Goal: Book appointment/travel/reservation

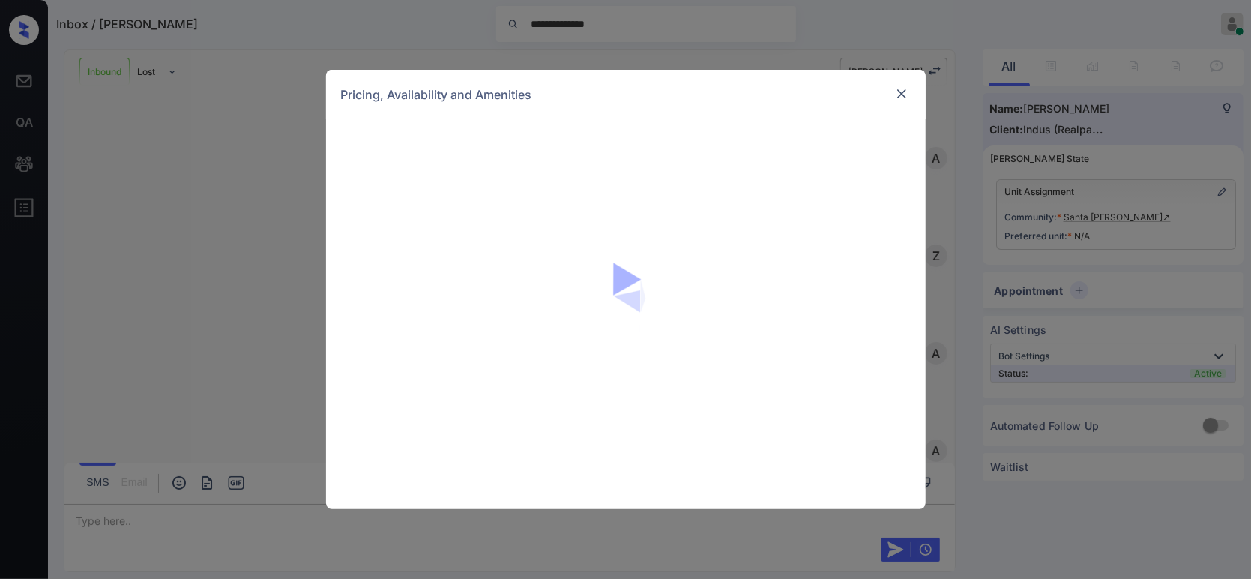
scroll to position [1194, 0]
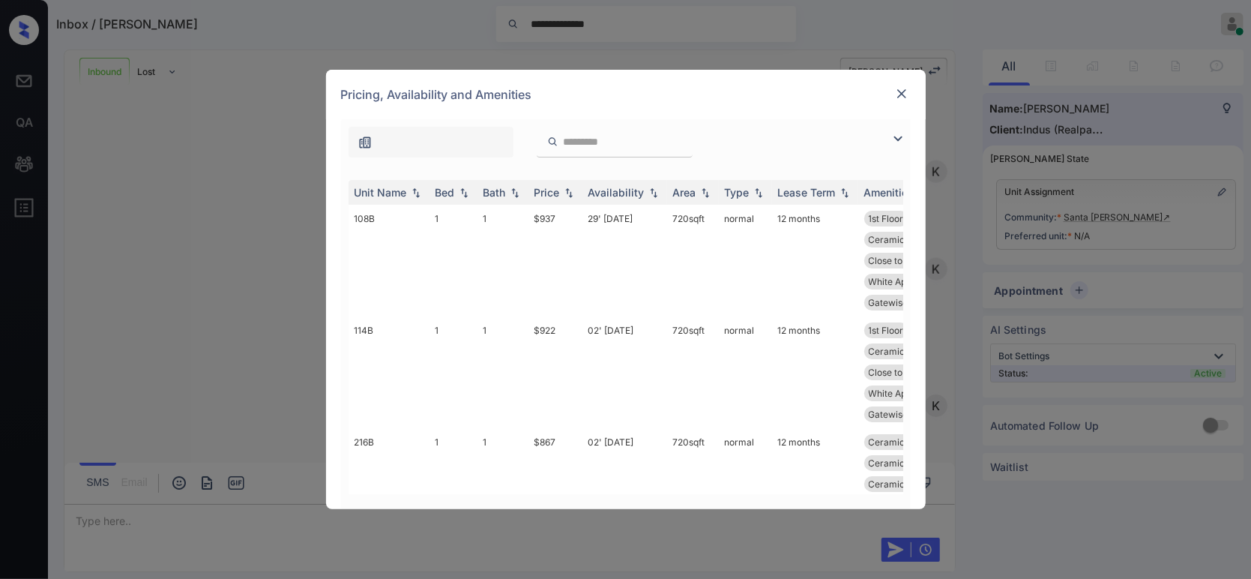
click at [894, 87] on img at bounding box center [901, 93] width 15 height 15
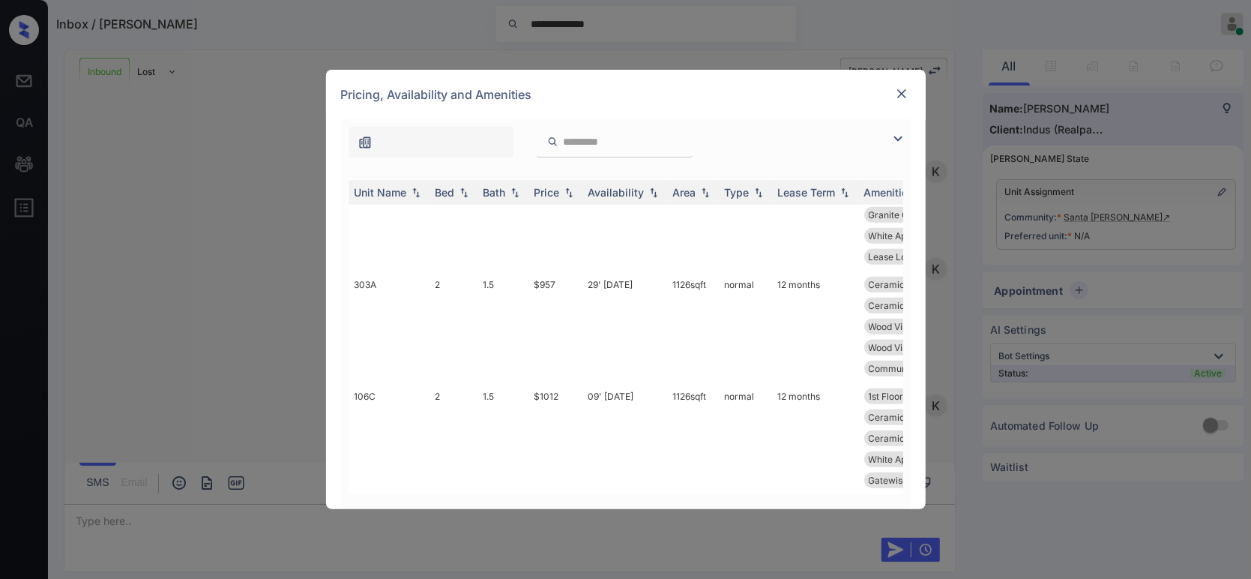
click at [900, 94] on img at bounding box center [901, 93] width 15 height 15
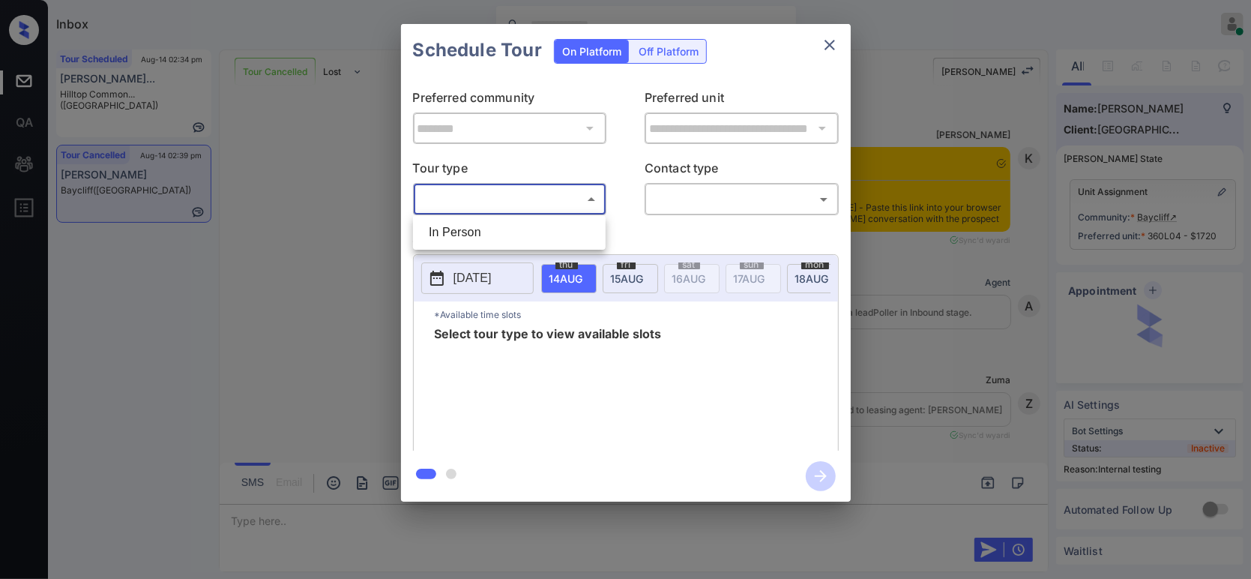
scroll to position [5116, 0]
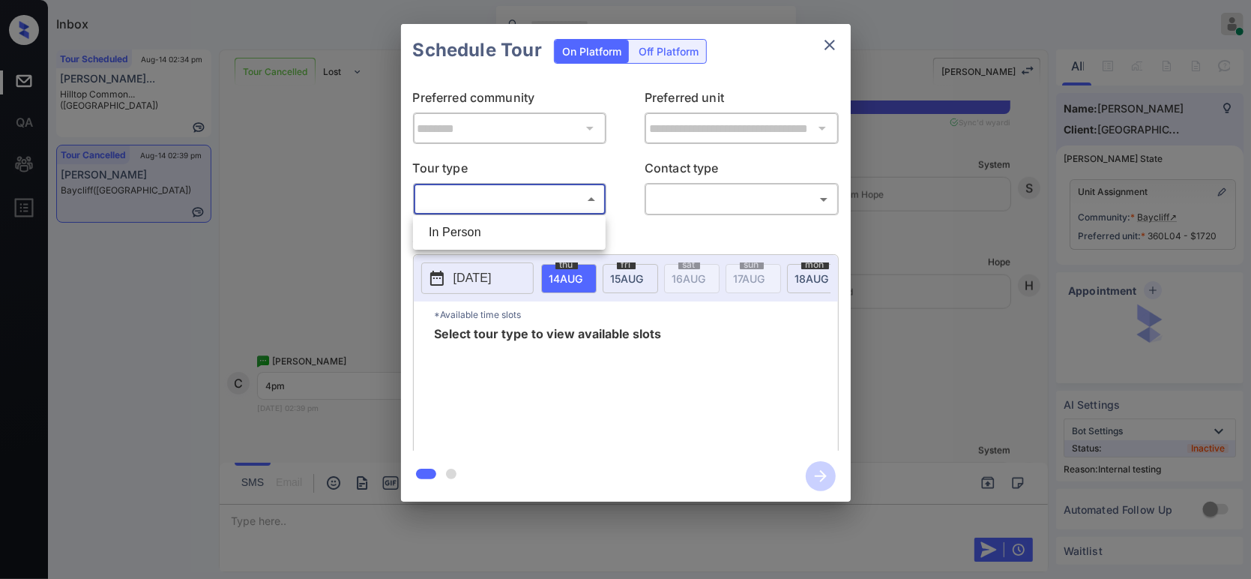
click at [486, 232] on li "In Person" at bounding box center [509, 232] width 185 height 27
type input "********"
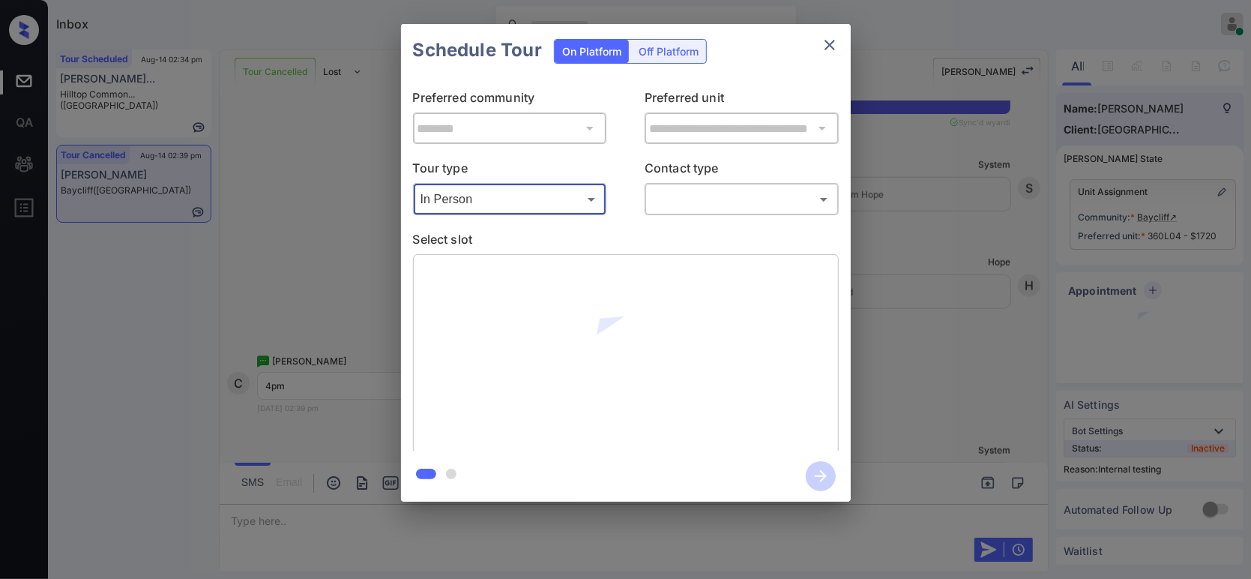
click at [746, 206] on div at bounding box center [625, 289] width 1251 height 579
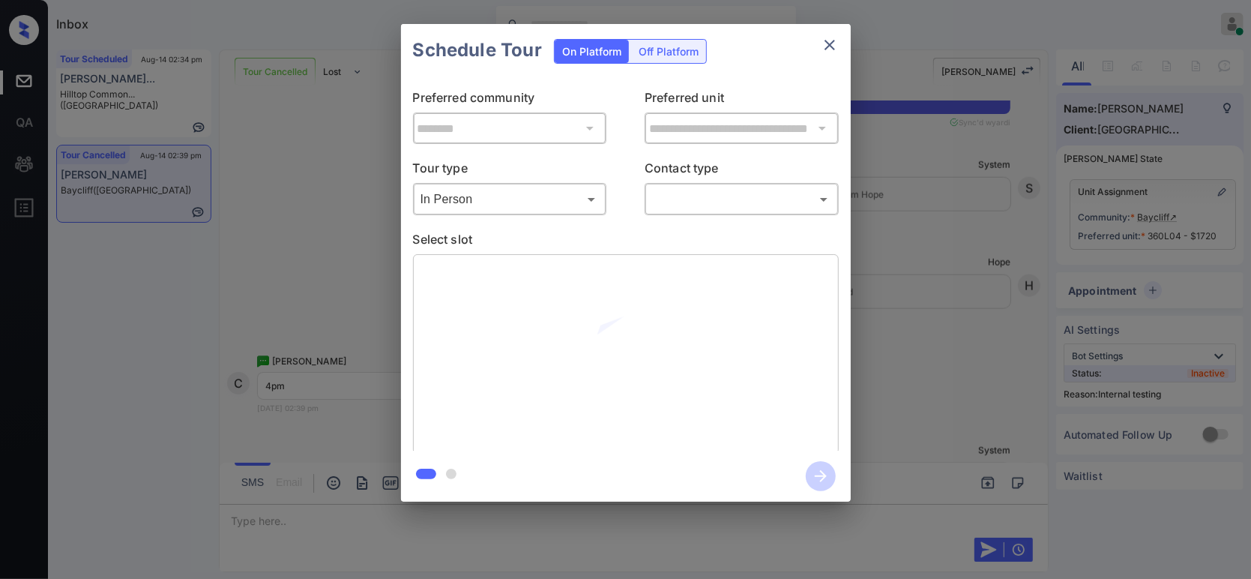
click at [728, 203] on body "Inbox Hope Jatap Online Set yourself offline Set yourself on break Profile Swit…" at bounding box center [625, 289] width 1251 height 579
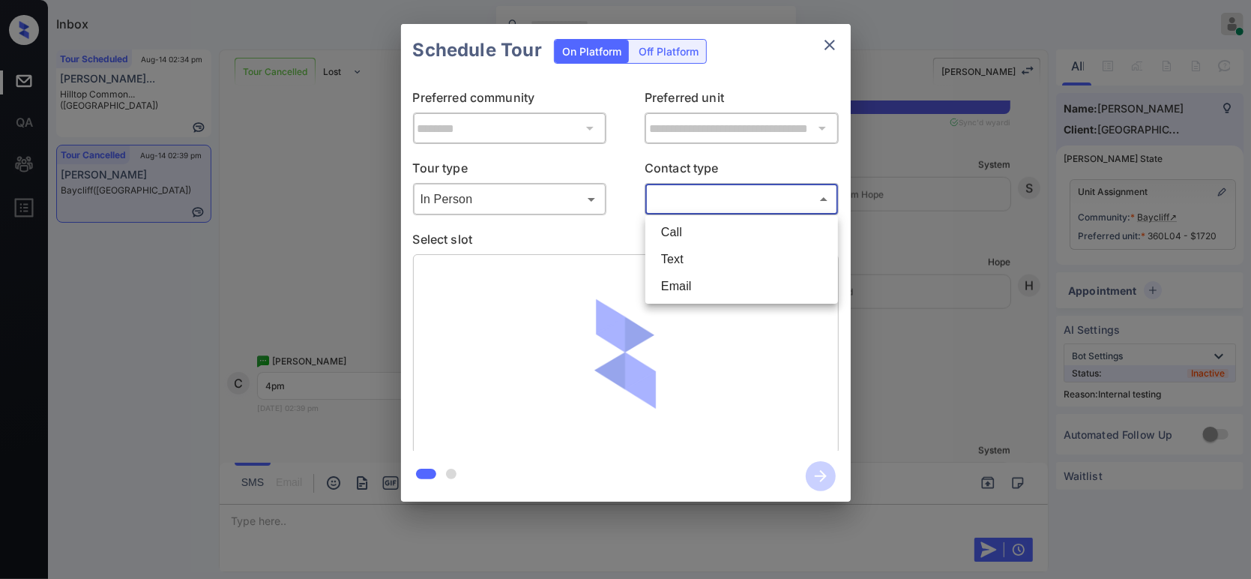
click at [698, 250] on li "Text" at bounding box center [741, 259] width 185 height 27
type input "****"
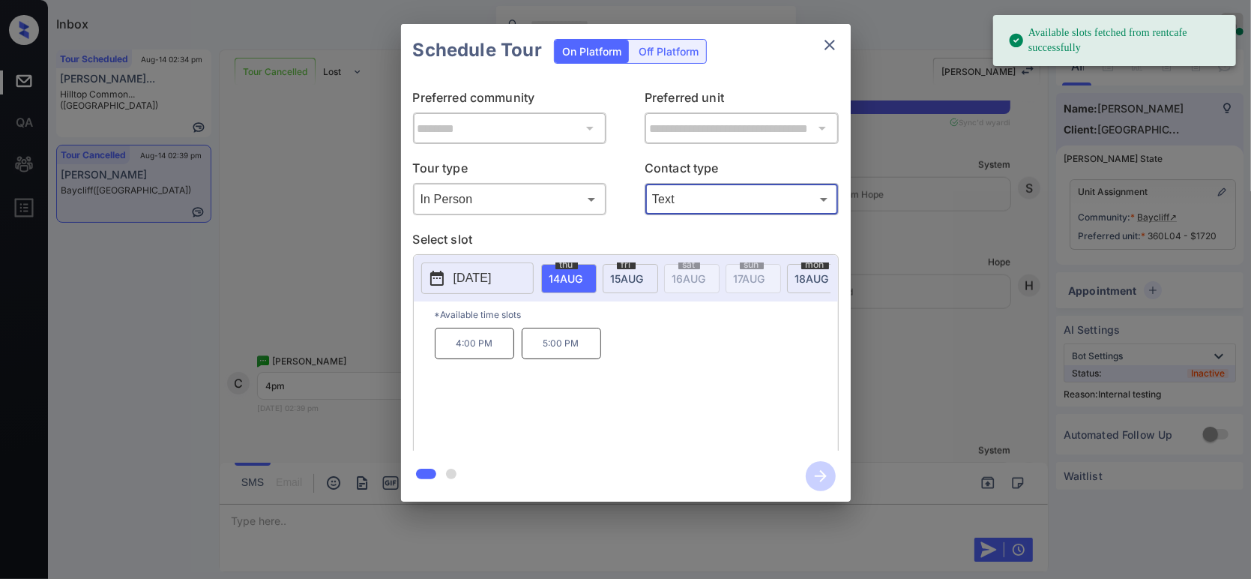
click at [478, 359] on p "4:00 PM" at bounding box center [474, 343] width 79 height 31
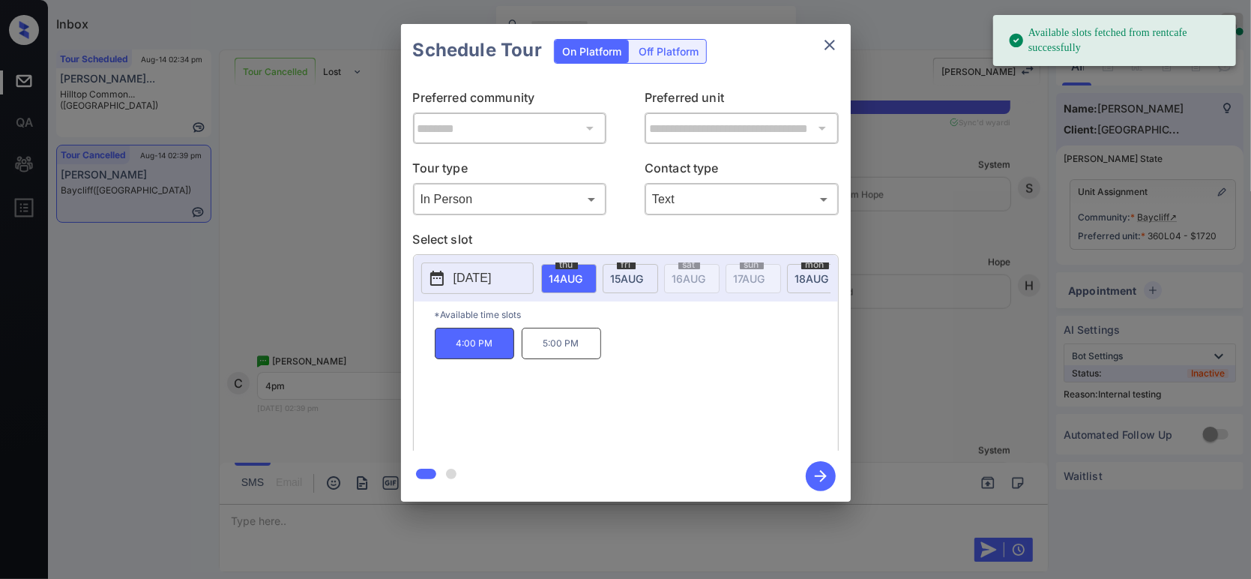
click at [813, 478] on icon "button" at bounding box center [821, 476] width 30 height 30
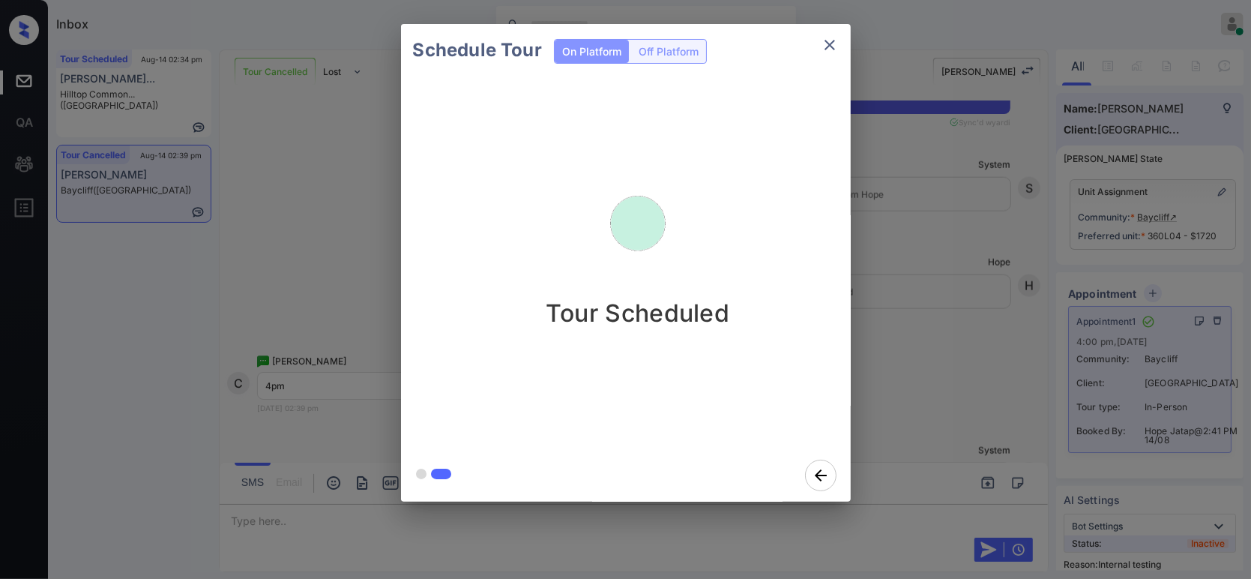
click at [279, 202] on div "Schedule Tour On Platform Off Platform Tour Scheduled" at bounding box center [625, 263] width 1251 height 526
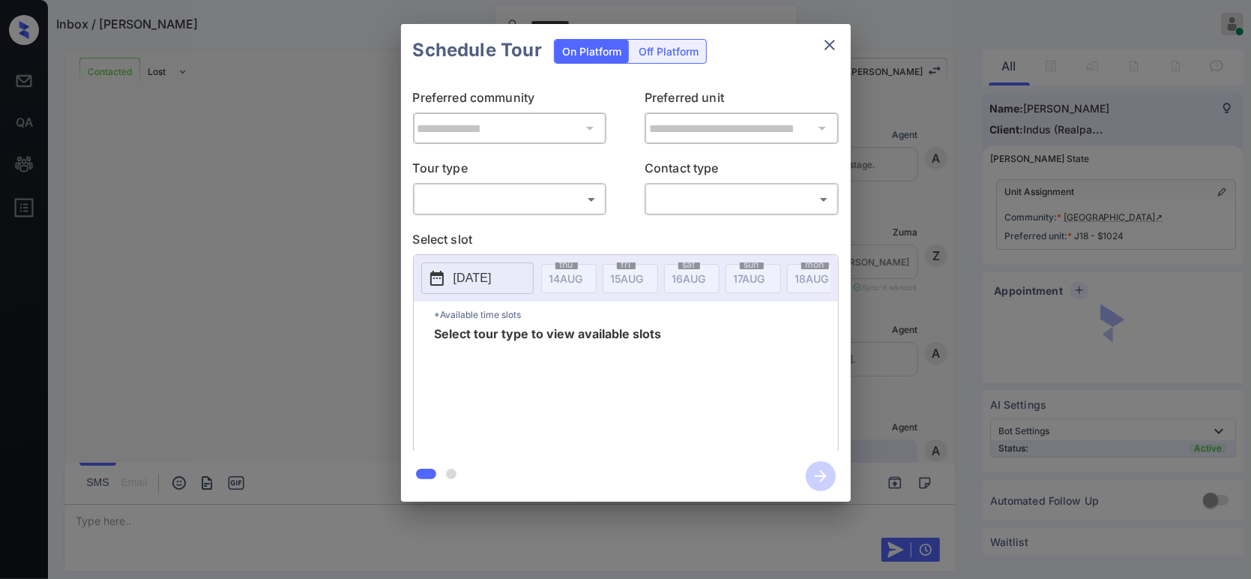
click at [506, 196] on body "**********" at bounding box center [625, 289] width 1251 height 579
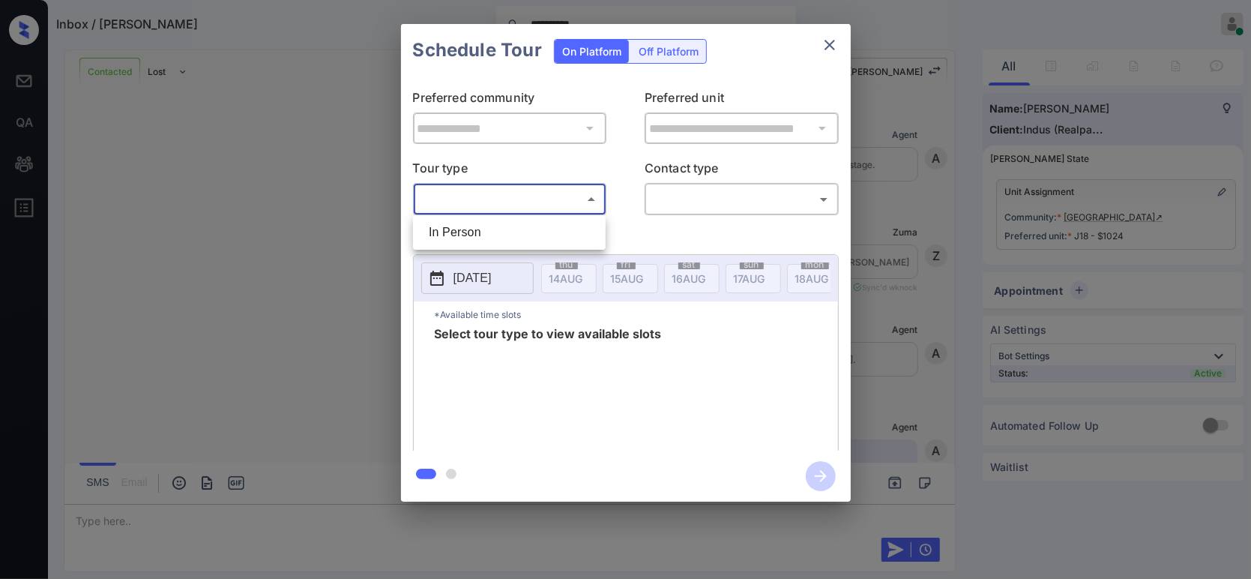
scroll to position [1158, 0]
drag, startPoint x: 463, startPoint y: 237, endPoint x: 668, endPoint y: 214, distance: 206.7
click at [463, 236] on li "In Person" at bounding box center [509, 232] width 185 height 27
type input "********"
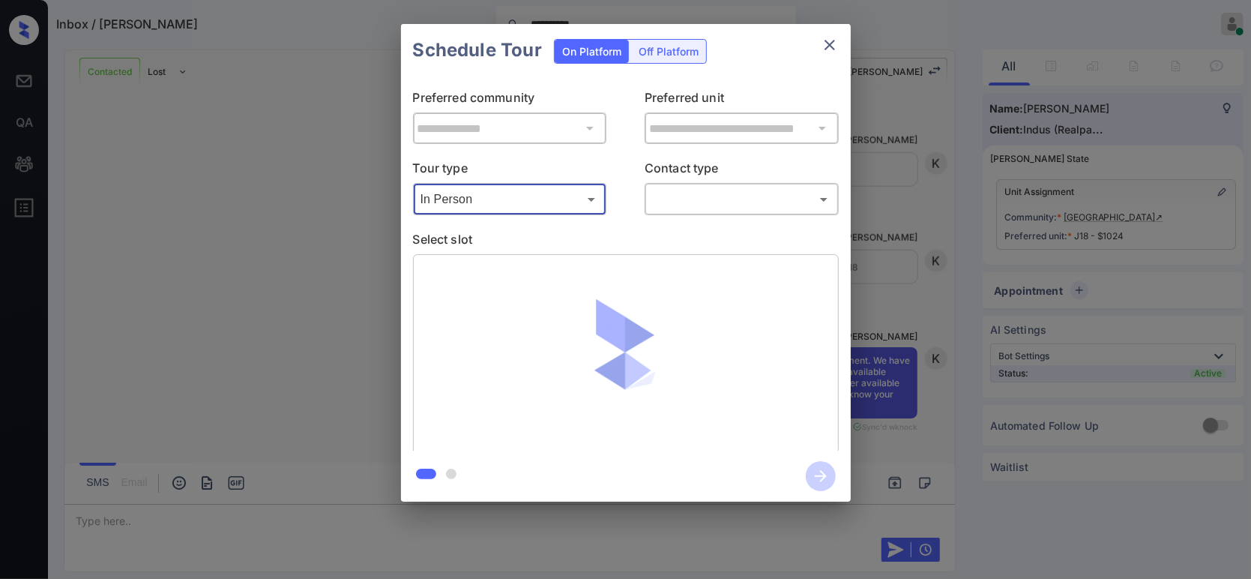
click at [750, 197] on body "**********" at bounding box center [625, 289] width 1251 height 579
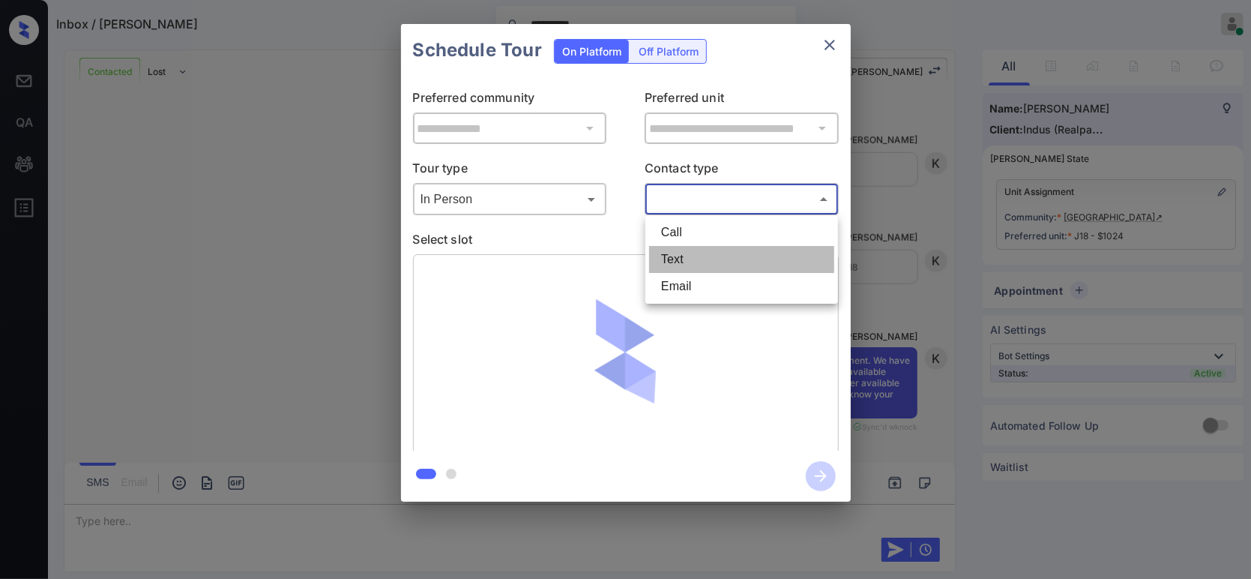
click at [693, 254] on li "Text" at bounding box center [741, 259] width 185 height 27
type input "****"
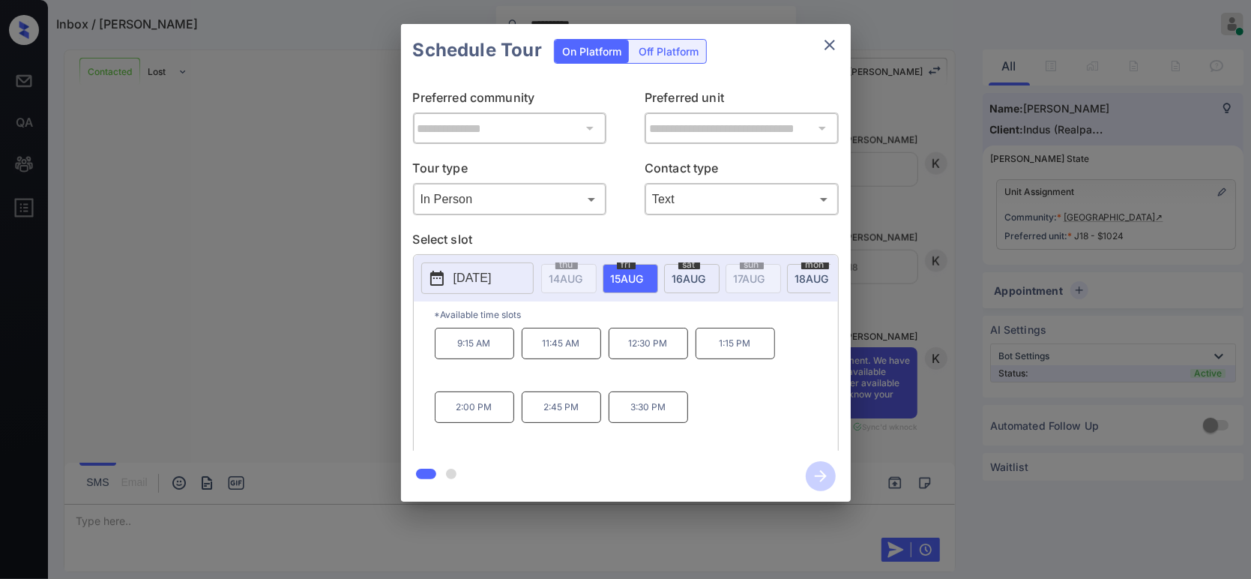
click at [478, 285] on p "2025-08-15" at bounding box center [473, 278] width 38 height 18
click at [761, 406] on div "9:15 AM 11:45 AM 12:30 PM 1:15 PM 2:00 PM 2:45 PM 3:30 PM" at bounding box center [636, 388] width 403 height 120
click at [480, 359] on p "9:15 AM" at bounding box center [474, 343] width 79 height 31
click at [583, 275] on span "16 AUG" at bounding box center [567, 278] width 34 height 13
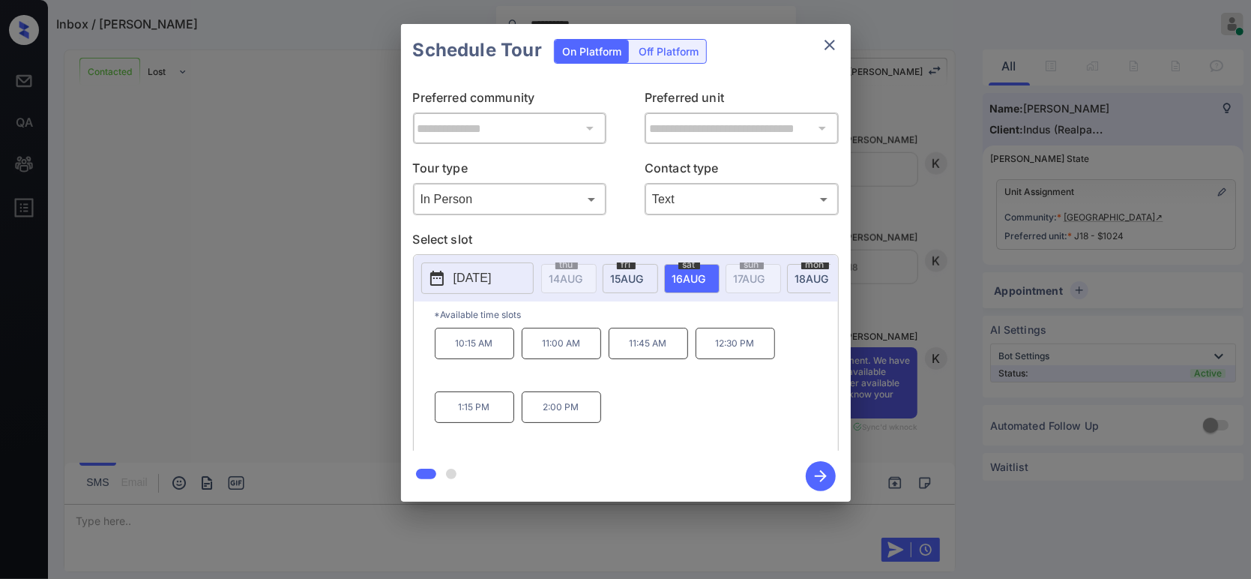
click at [645, 286] on div "fri 15 AUG" at bounding box center [630, 278] width 55 height 29
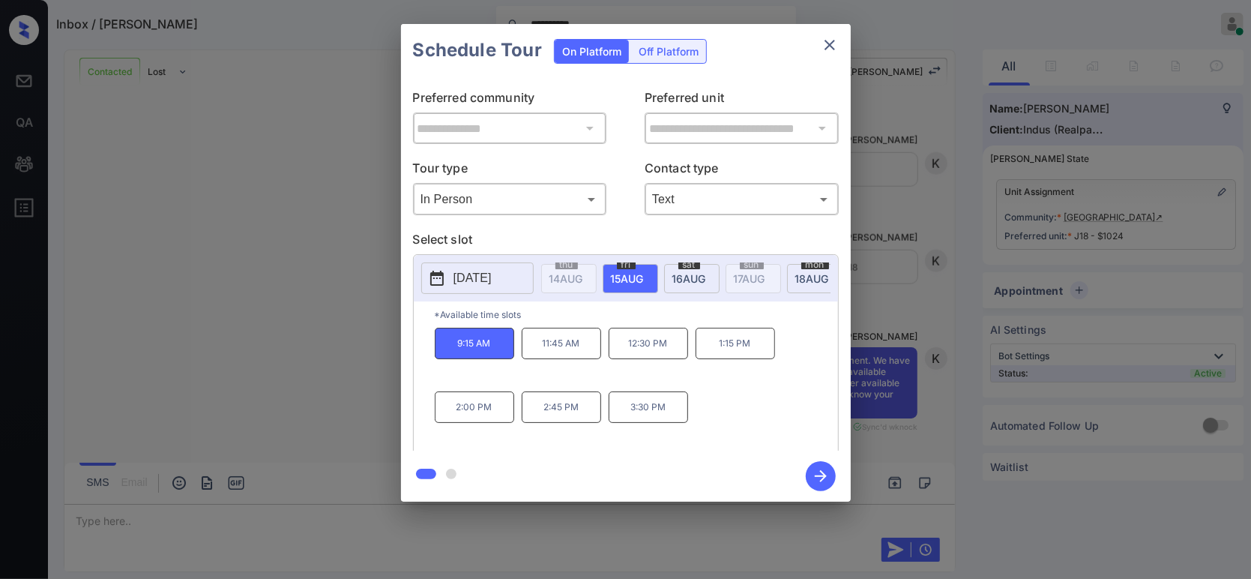
click at [583, 278] on span "18 AUG" at bounding box center [567, 278] width 34 height 13
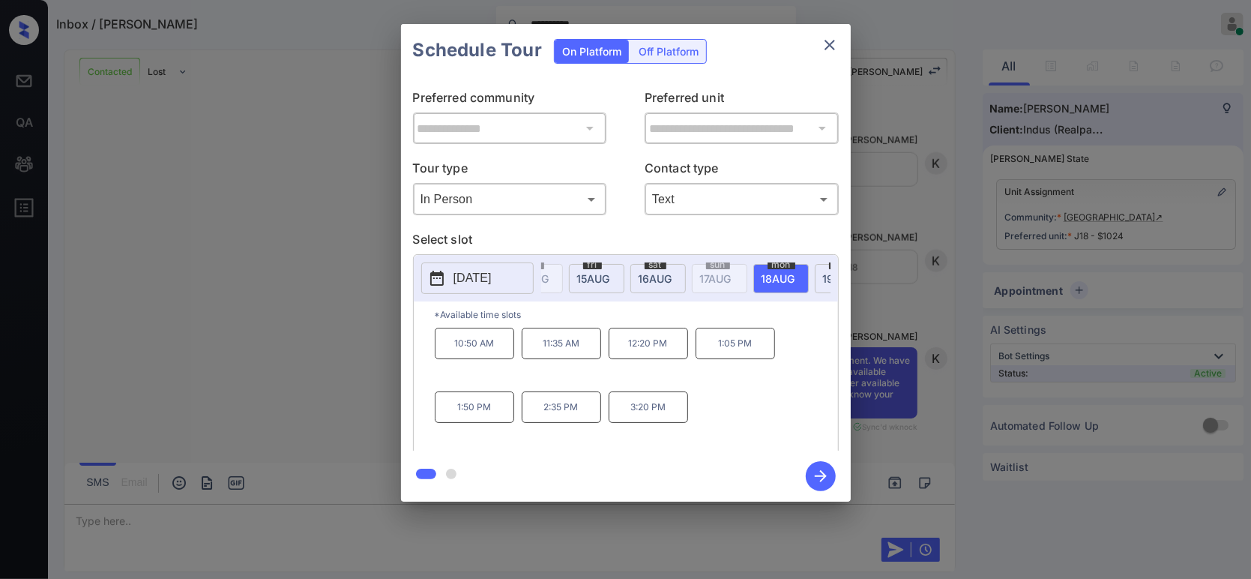
scroll to position [0, 66]
click at [803, 286] on div "tue 19 AUG" at bounding box center [810, 278] width 55 height 29
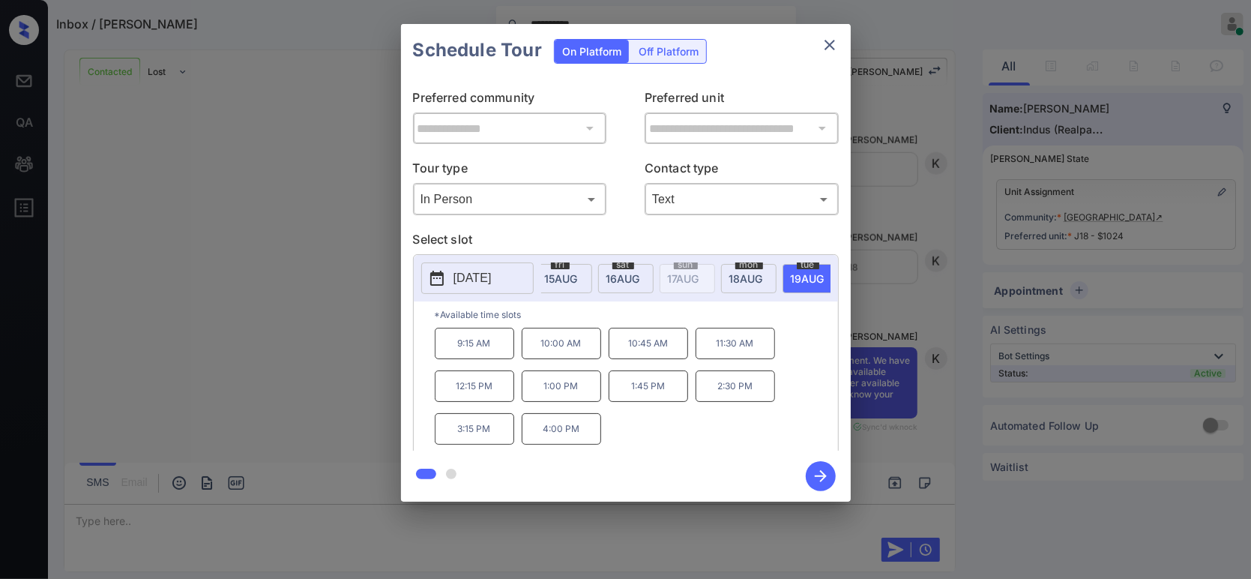
click at [469, 359] on p "9:15 AM" at bounding box center [474, 343] width 79 height 31
click at [921, 345] on div "**********" at bounding box center [625, 263] width 1251 height 526
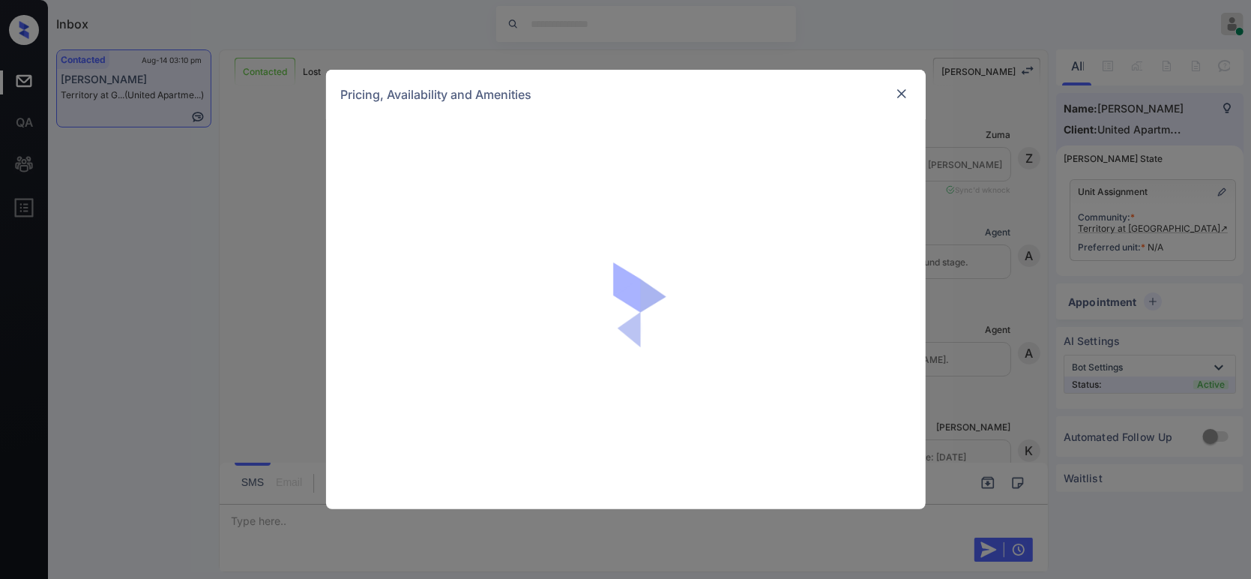
scroll to position [334, 0]
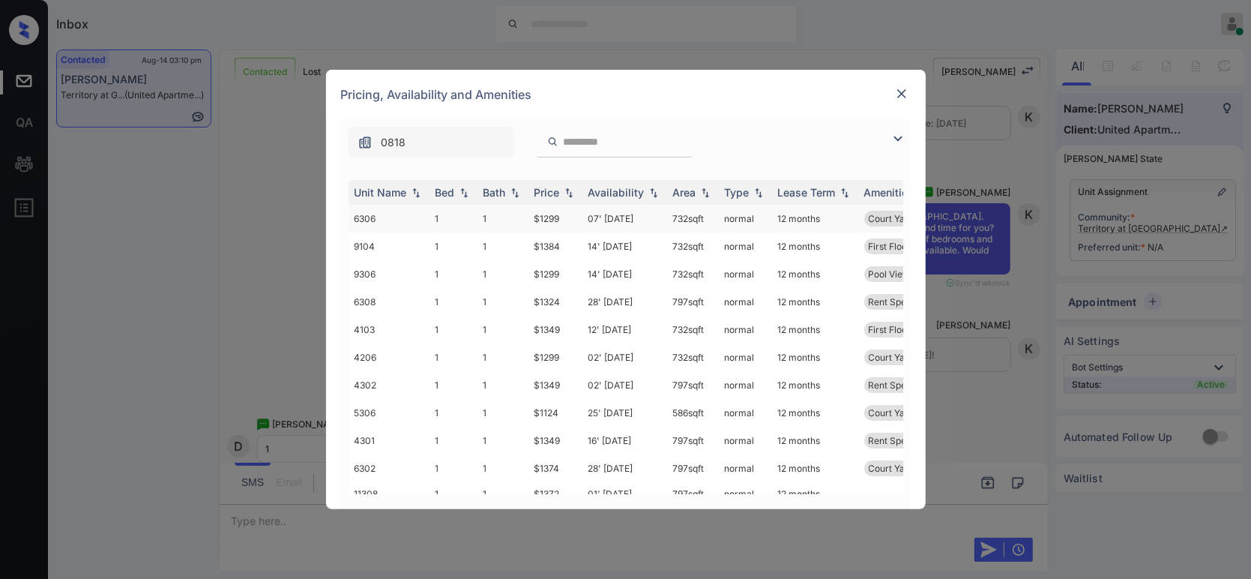
click at [559, 220] on td "$1299" at bounding box center [556, 219] width 54 height 28
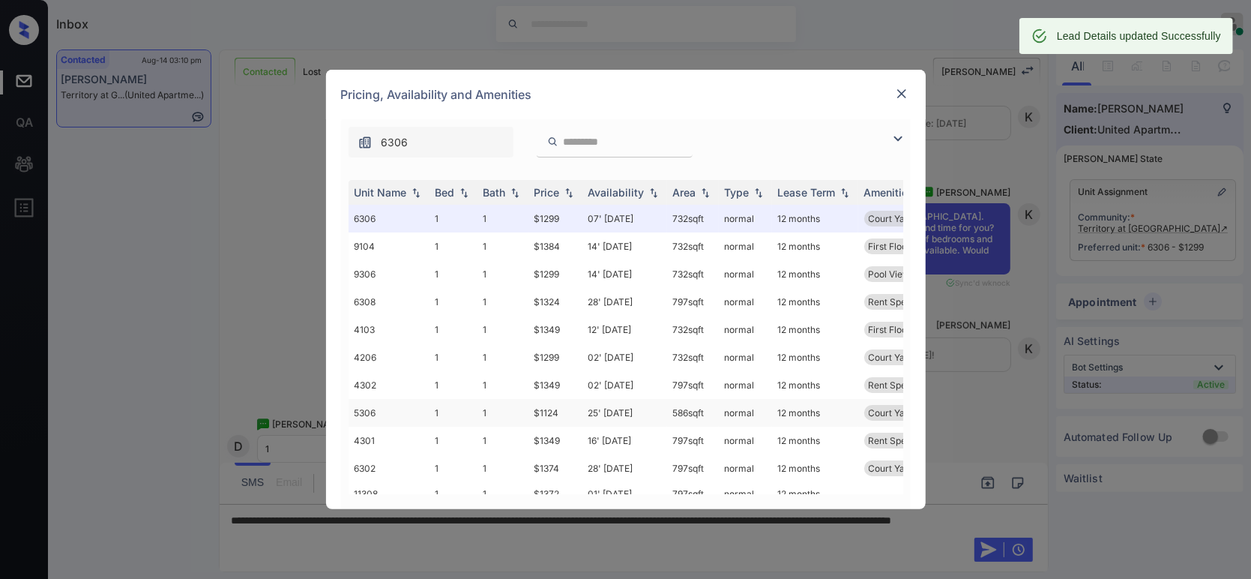
click at [544, 414] on td "$1124" at bounding box center [556, 413] width 54 height 28
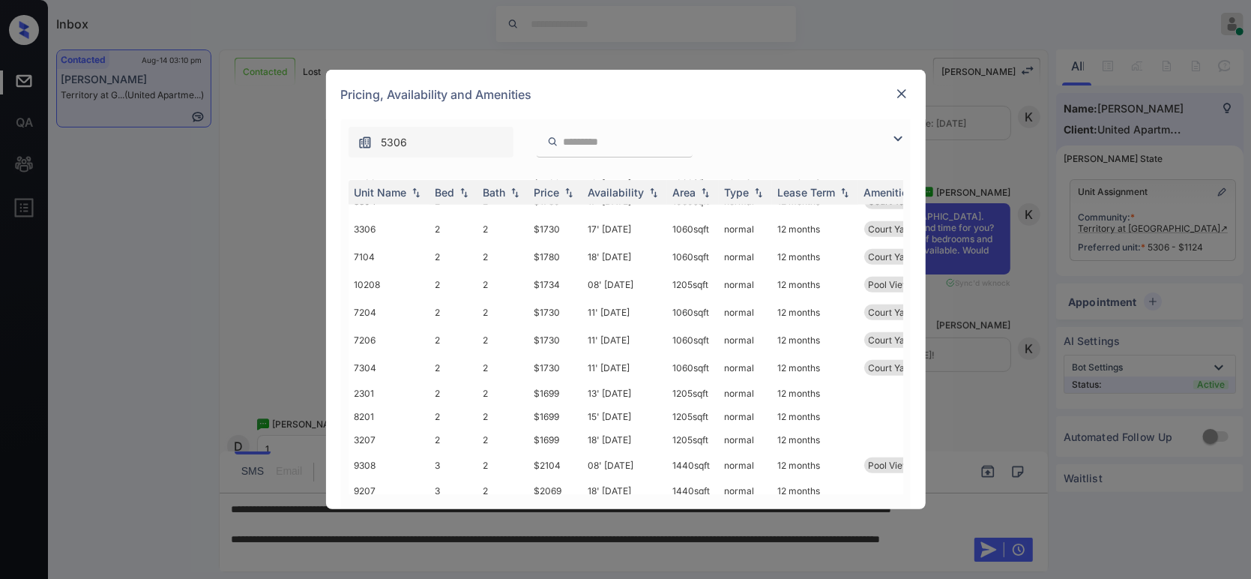
scroll to position [734, 0]
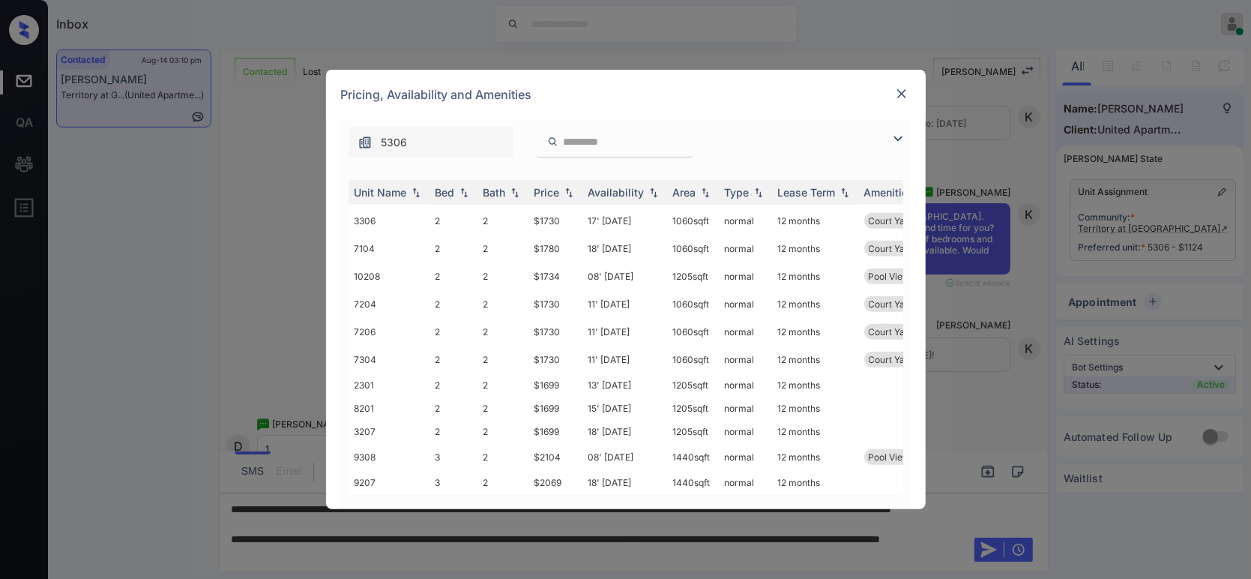
click at [899, 103] on div at bounding box center [902, 94] width 18 height 19
click at [898, 97] on img at bounding box center [901, 93] width 15 height 15
